Goal: Use online tool/utility: Utilize a website feature to perform a specific function

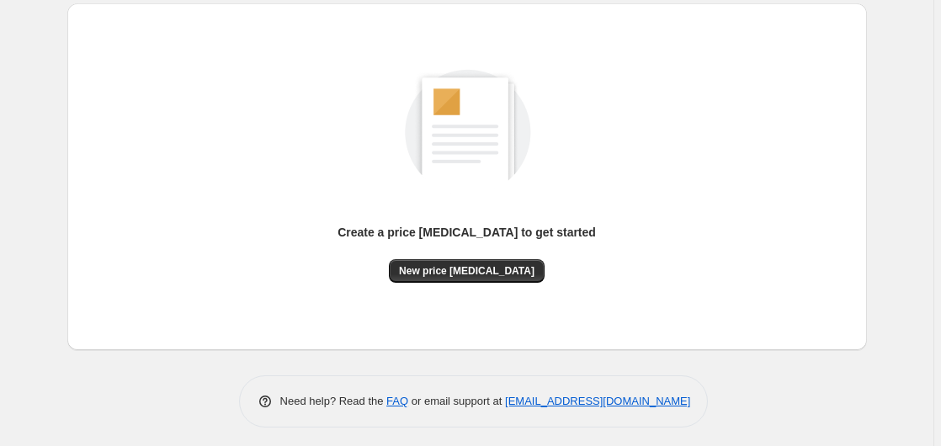
scroll to position [184, 0]
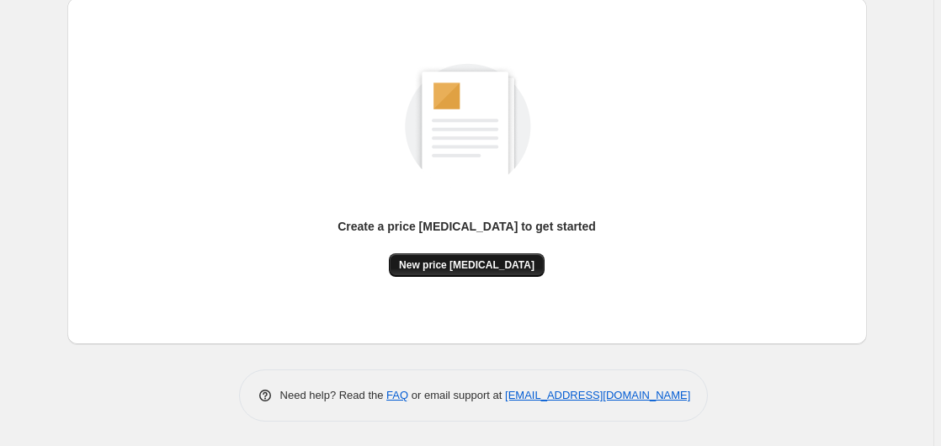
click at [484, 262] on span "New price [MEDICAL_DATA]" at bounding box center [466, 264] width 135 height 13
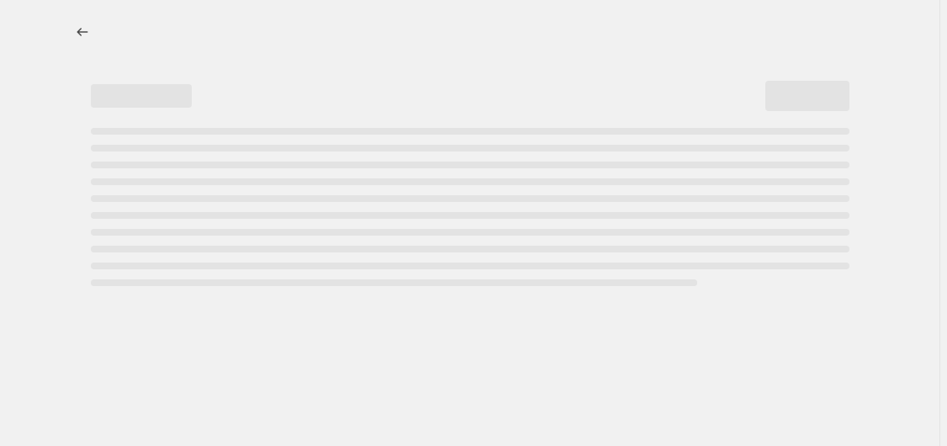
select select "percentage"
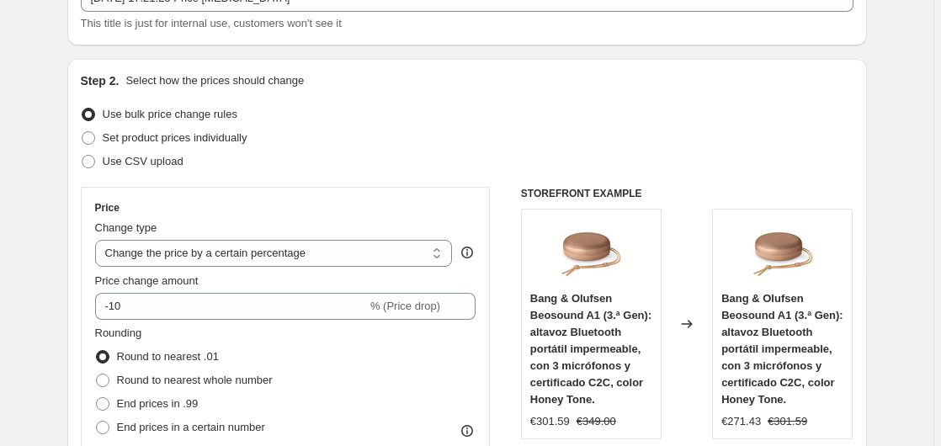
scroll to position [257, 0]
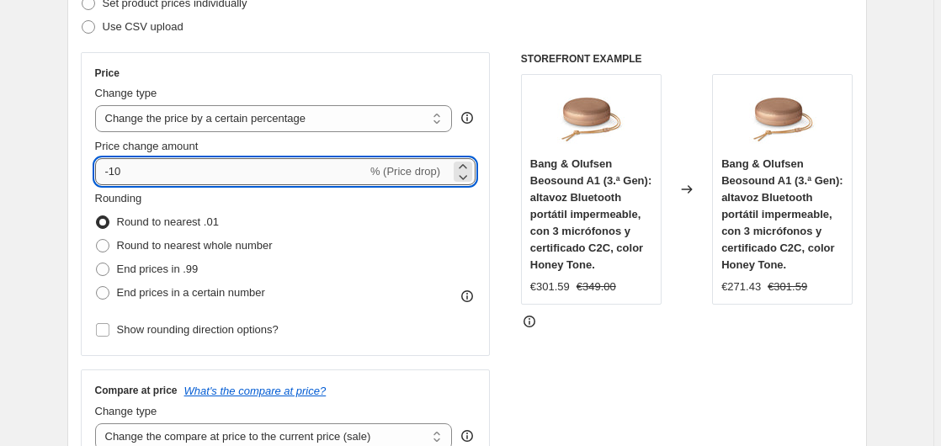
click at [252, 166] on input "-10" at bounding box center [231, 171] width 272 height 27
type input "-1"
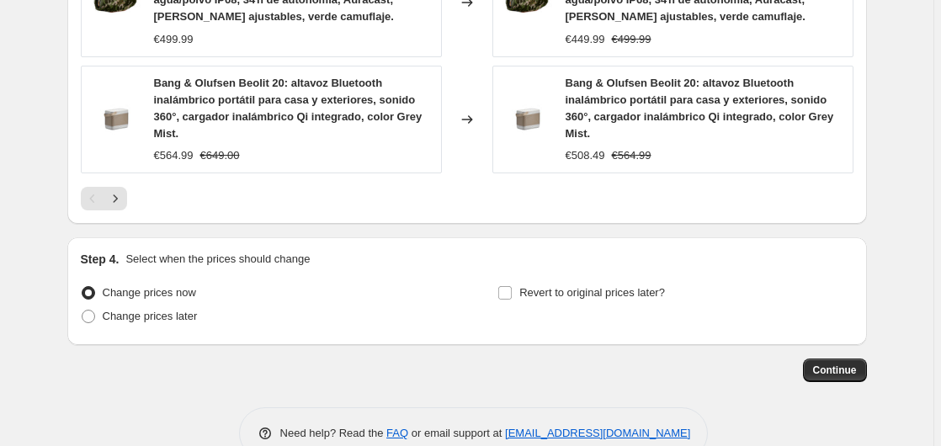
scroll to position [1398, 0]
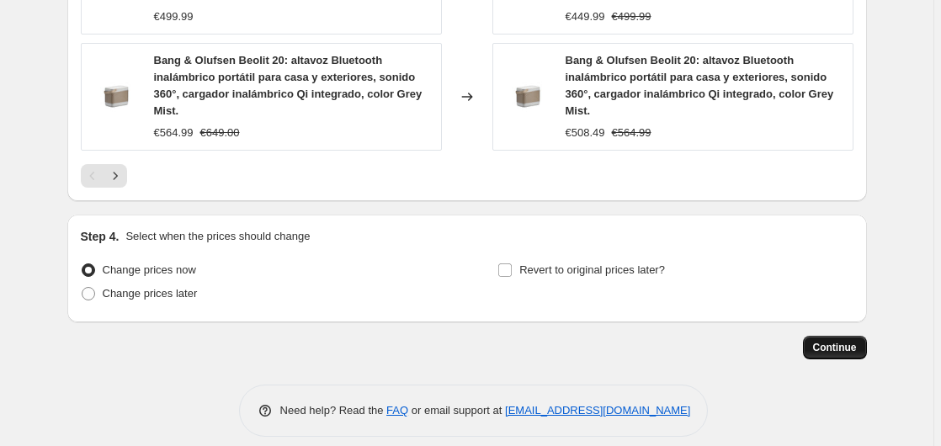
type input "-35"
click at [822, 341] on span "Continue" at bounding box center [835, 347] width 44 height 13
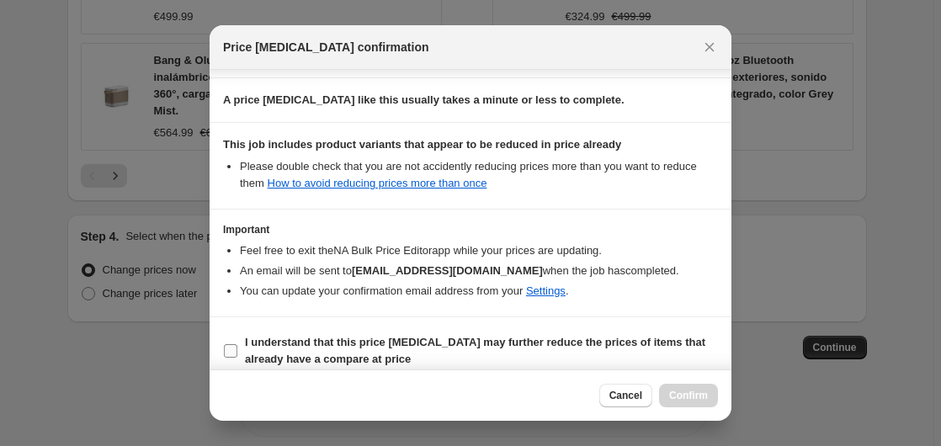
scroll to position [266, 0]
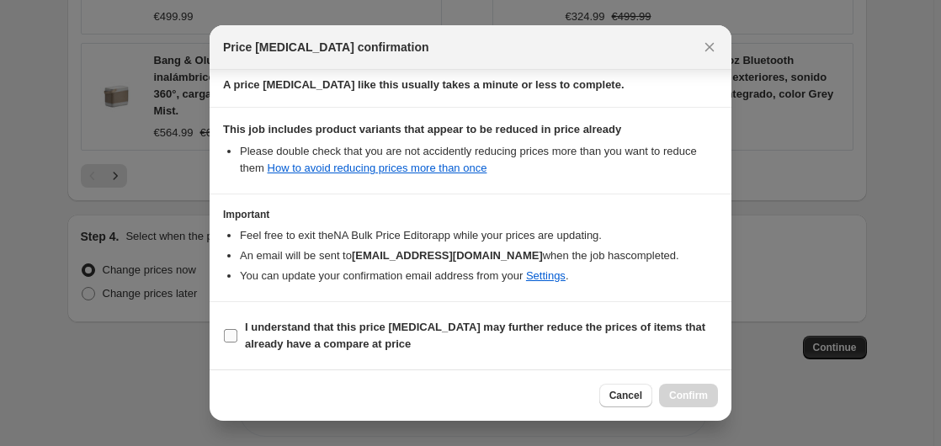
click at [334, 324] on b "I understand that this price change job may further reduce the prices of items …" at bounding box center [475, 335] width 460 height 29
click at [237, 329] on input "I understand that this price change job may further reduce the prices of items …" at bounding box center [230, 335] width 13 height 13
checkbox input "true"
click at [690, 394] on span "Confirm" at bounding box center [688, 395] width 39 height 13
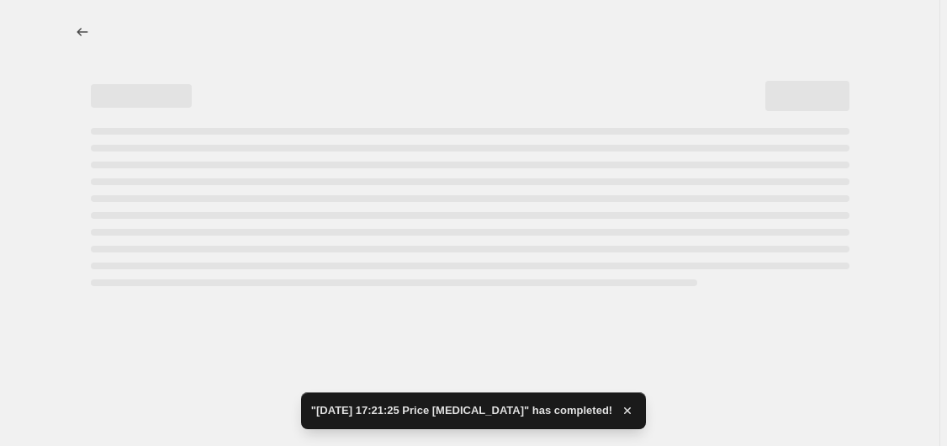
select select "percentage"
